Goal: Connect with others: Connect with others

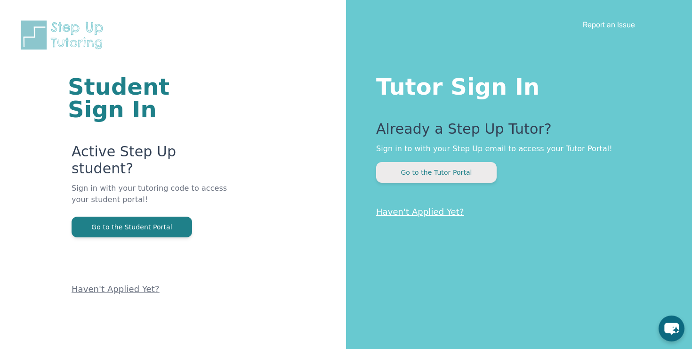
click at [448, 177] on button "Go to the Tutor Portal" at bounding box center [436, 172] width 120 height 21
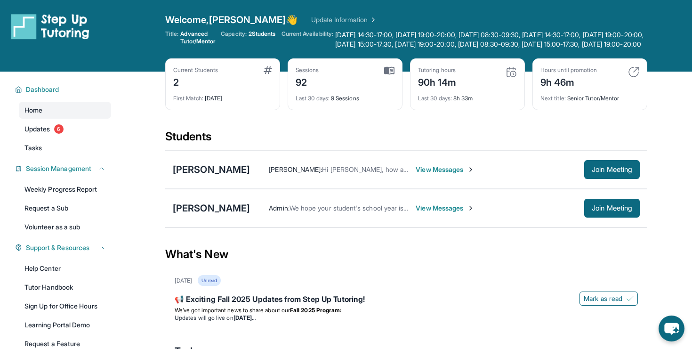
scroll to position [0, 0]
click at [601, 189] on div "[PERSON_NAME] [PERSON_NAME] : Hi [PERSON_NAME], how are you? See you [DATE] at …" at bounding box center [406, 169] width 482 height 39
click at [600, 179] on button "Join Meeting" at bounding box center [611, 169] width 56 height 19
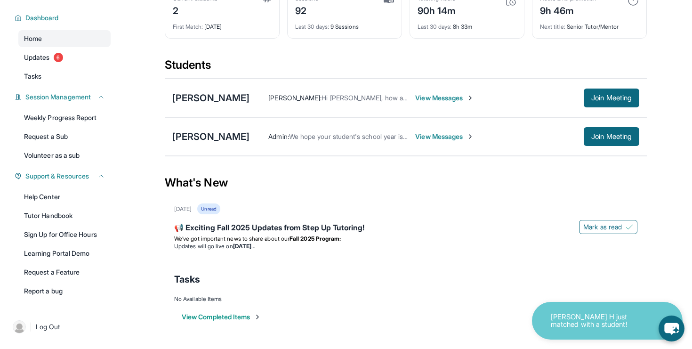
scroll to position [81, 0]
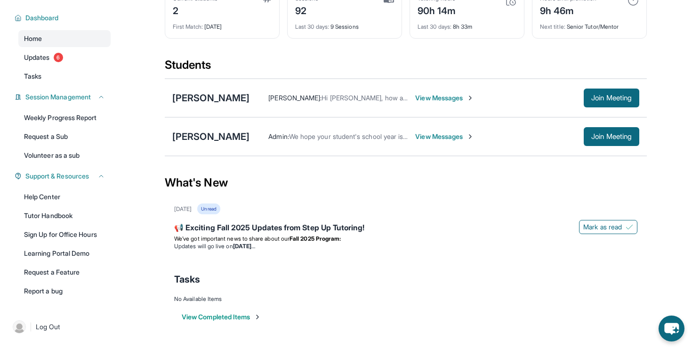
click at [383, 198] on div "What's New" at bounding box center [406, 182] width 482 height 41
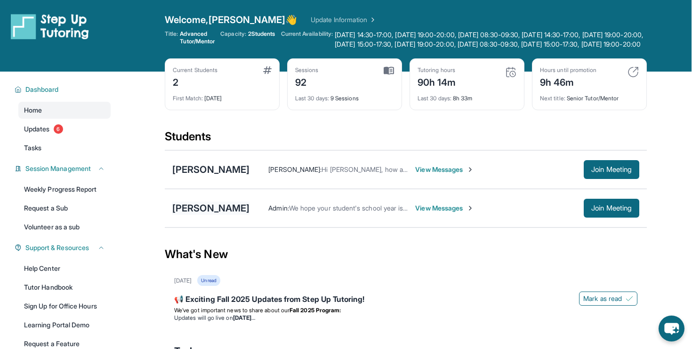
scroll to position [0, 0]
